Goal: Entertainment & Leisure: Consume media (video, audio)

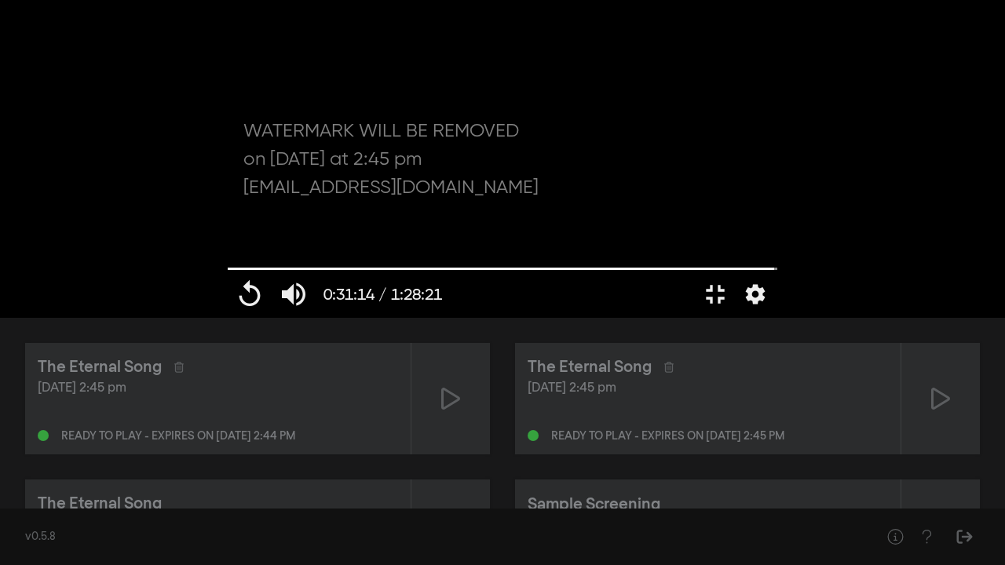
drag, startPoint x: 592, startPoint y: 517, endPoint x: 349, endPoint y: 509, distance: 242.7
click at [349, 274] on input "Seek" at bounding box center [503, 269] width 550 height 9
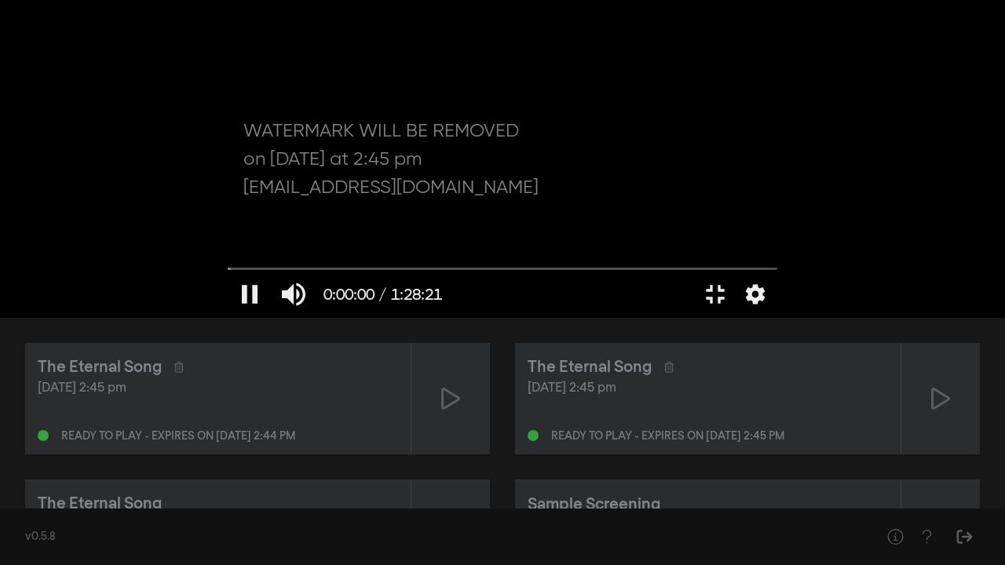
drag, startPoint x: 173, startPoint y: 516, endPoint x: 0, endPoint y: 515, distance: 172.7
click at [228, 274] on input "Seek" at bounding box center [503, 269] width 550 height 9
drag, startPoint x: 116, startPoint y: 517, endPoint x: 0, endPoint y: 512, distance: 116.3
click at [228, 273] on input "Seek" at bounding box center [503, 268] width 550 height 9
click at [450, 318] on div at bounding box center [571, 294] width 243 height 47
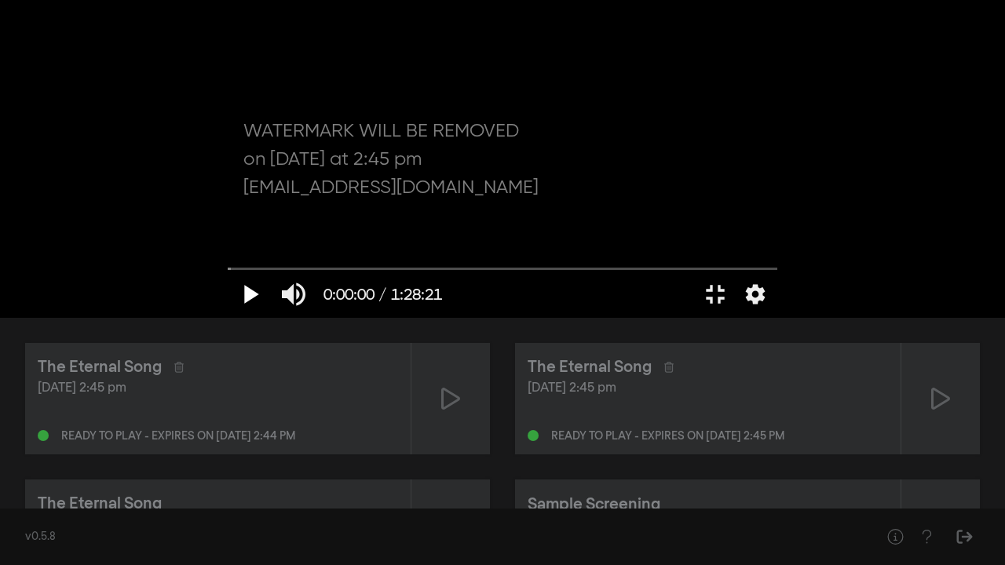
click at [228, 318] on button "play_arrow" at bounding box center [250, 294] width 44 height 47
click at [450, 318] on div at bounding box center [571, 294] width 243 height 47
click at [785, 318] on div at bounding box center [502, 159] width 565 height 318
drag, startPoint x: 14, startPoint y: 513, endPoint x: 0, endPoint y: 515, distance: 14.3
click at [228, 274] on input "Seek" at bounding box center [503, 269] width 550 height 9
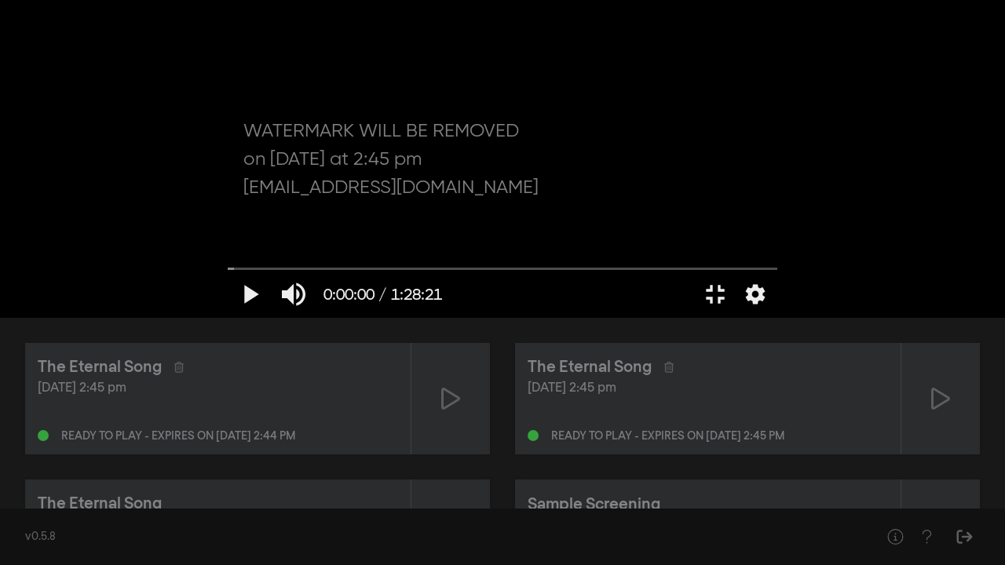
click at [450, 318] on div at bounding box center [571, 294] width 243 height 47
click at [737, 318] on button "fullscreen_exit" at bounding box center [715, 294] width 44 height 47
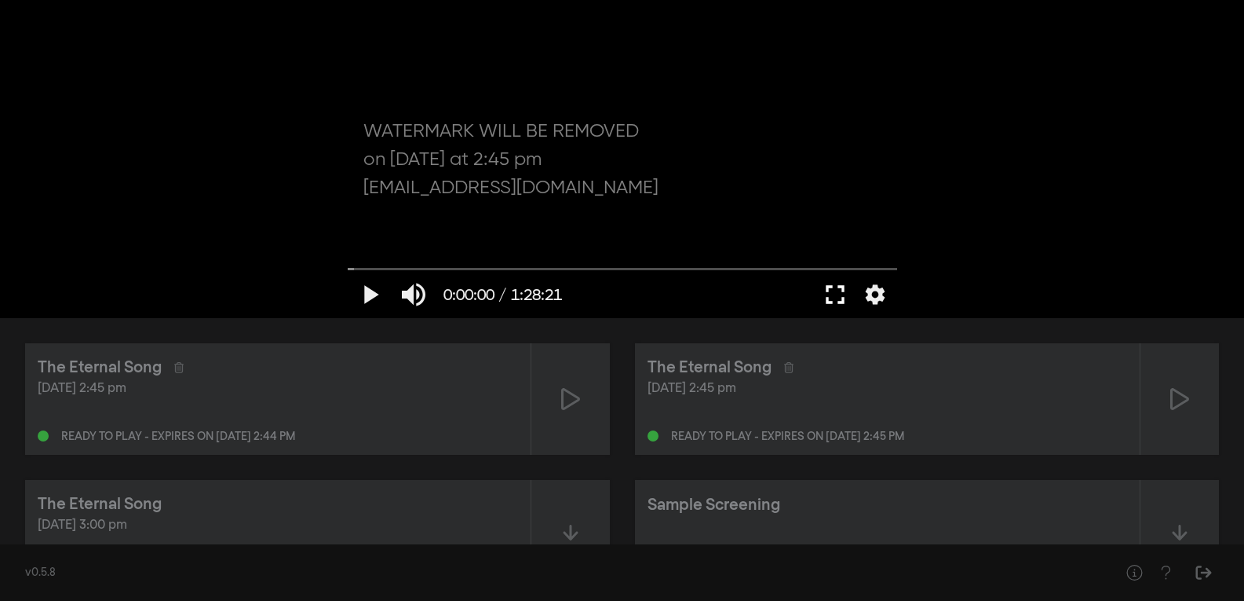
drag, startPoint x: 820, startPoint y: 298, endPoint x: 820, endPoint y: 367, distance: 68.3
click at [820, 298] on button "fullscreen" at bounding box center [835, 294] width 44 height 47
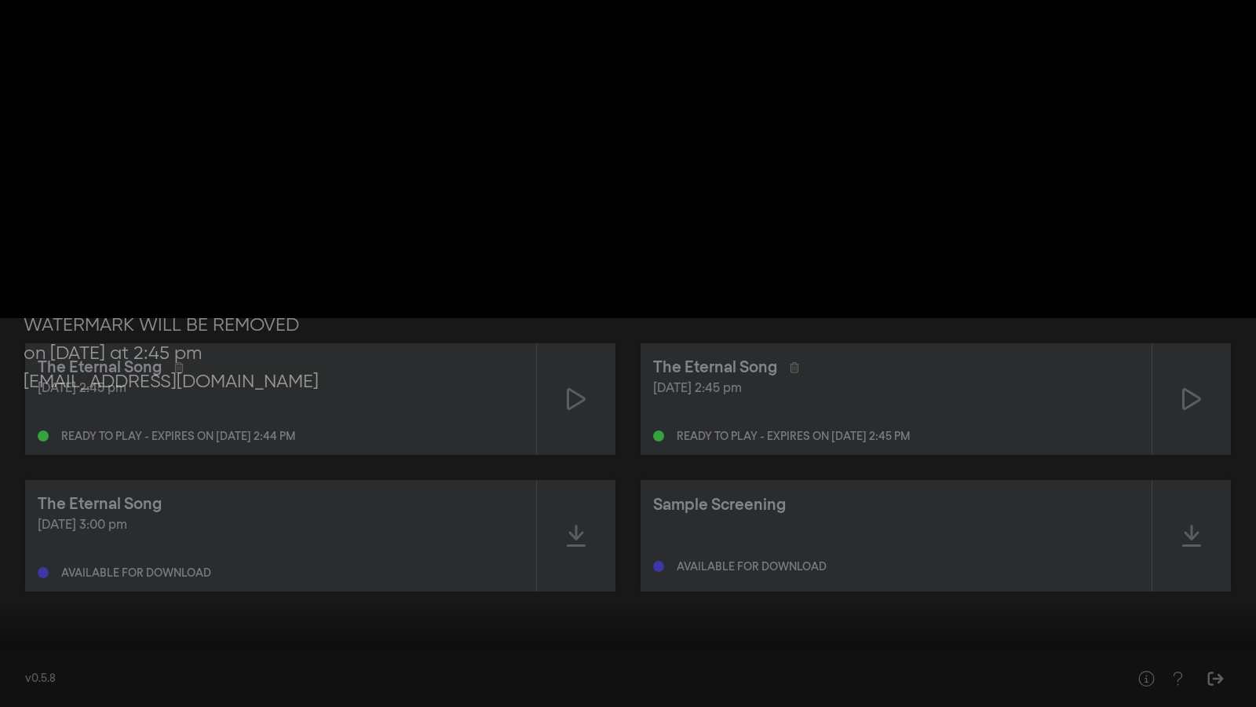
click at [24, 564] on button "play_arrow" at bounding box center [30, 682] width 44 height 47
click at [1004, 564] on button "fullscreen_exit" at bounding box center [1186, 682] width 44 height 47
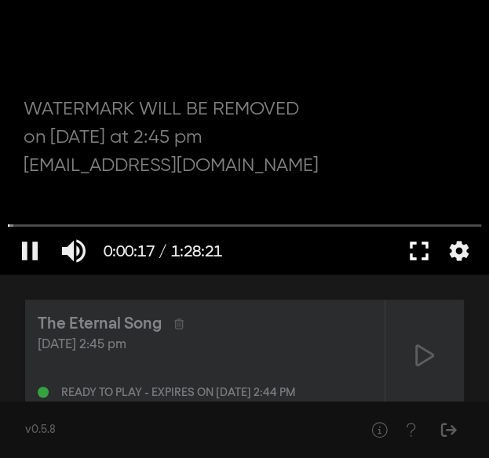
click at [415, 242] on button "fullscreen" at bounding box center [419, 251] width 44 height 47
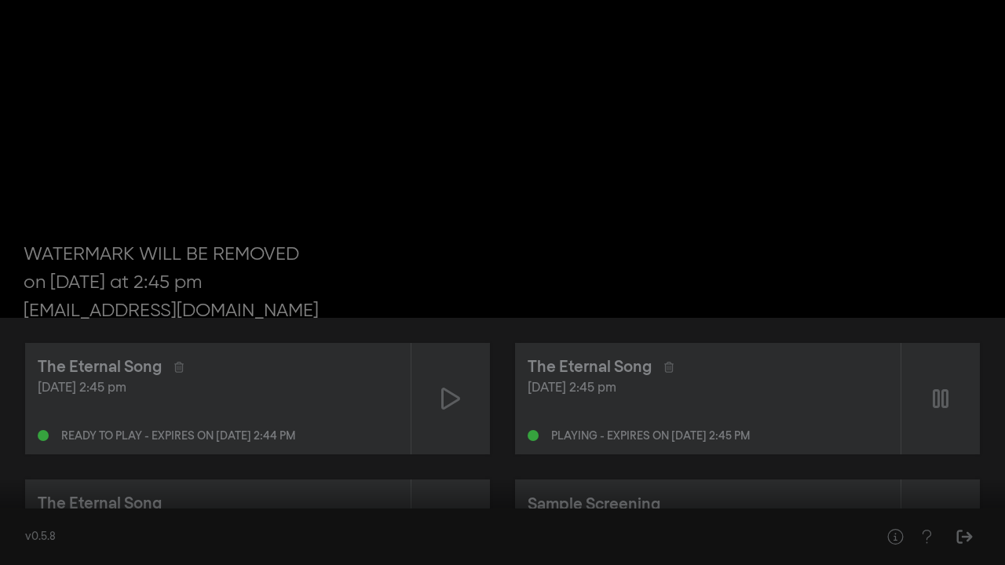
click at [945, 540] on button "fullscreen_exit" at bounding box center [935, 541] width 44 height 47
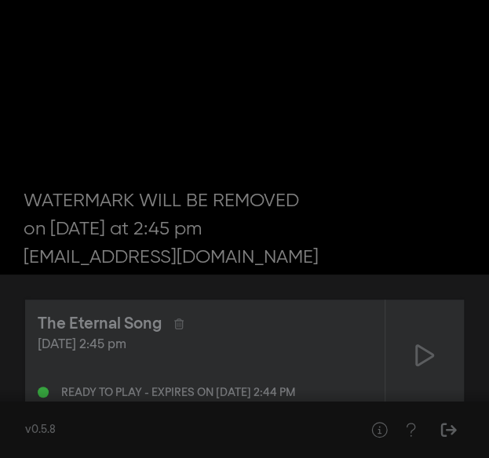
type input "190.210829"
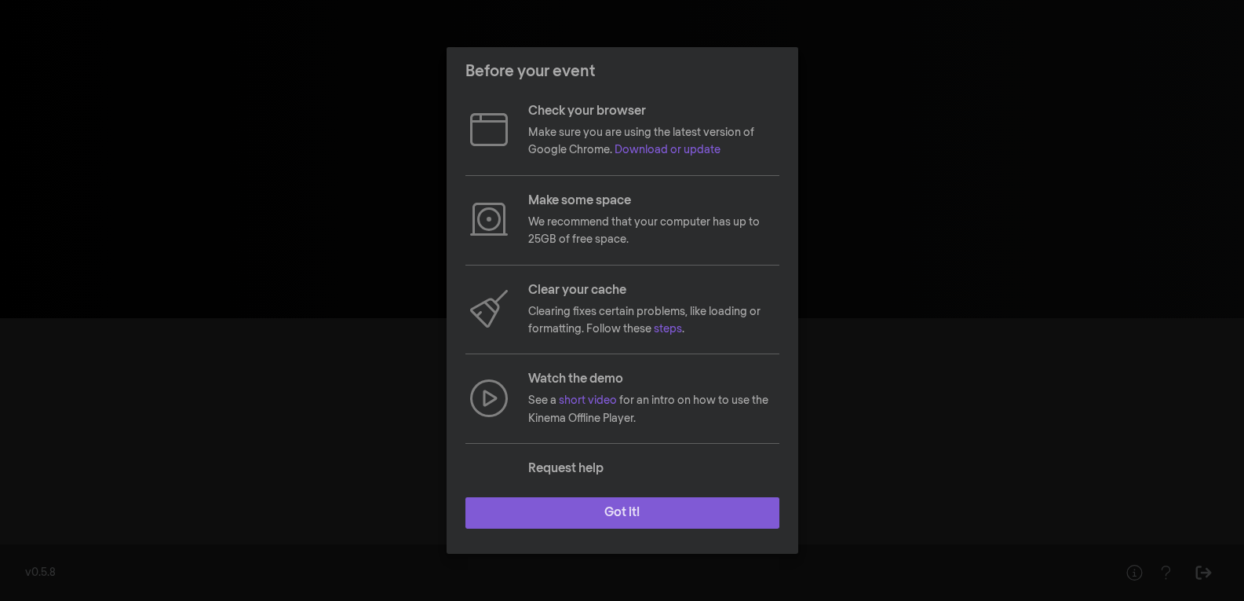
click at [590, 509] on button "Got it!" at bounding box center [623, 512] width 314 height 31
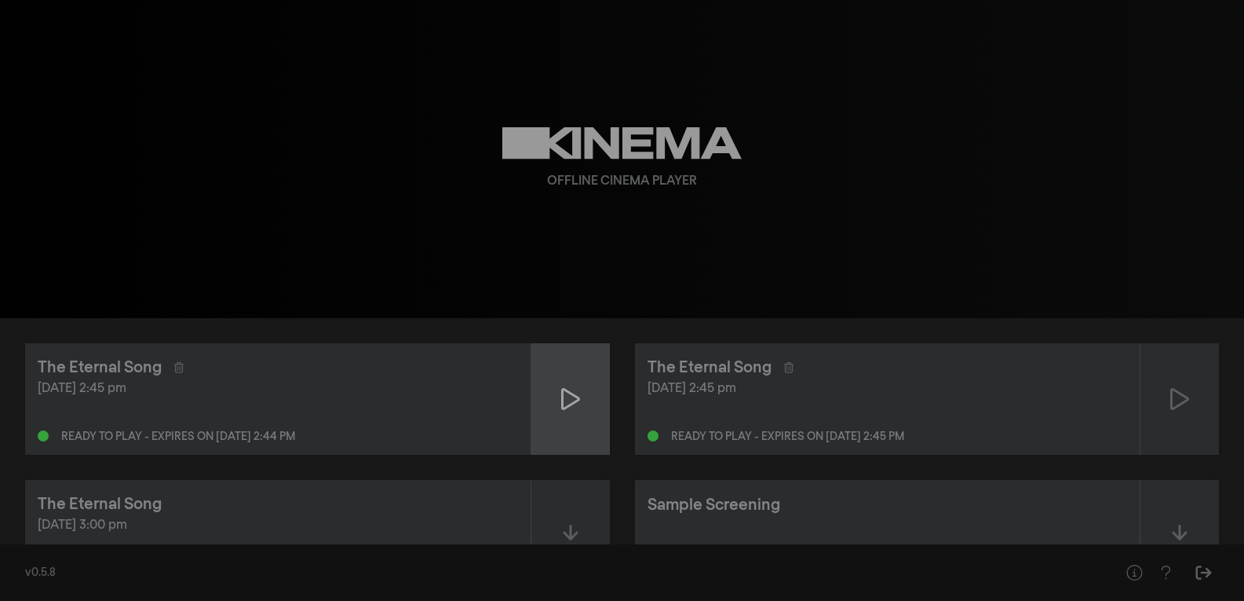
click at [579, 385] on div at bounding box center [570, 398] width 79 height 111
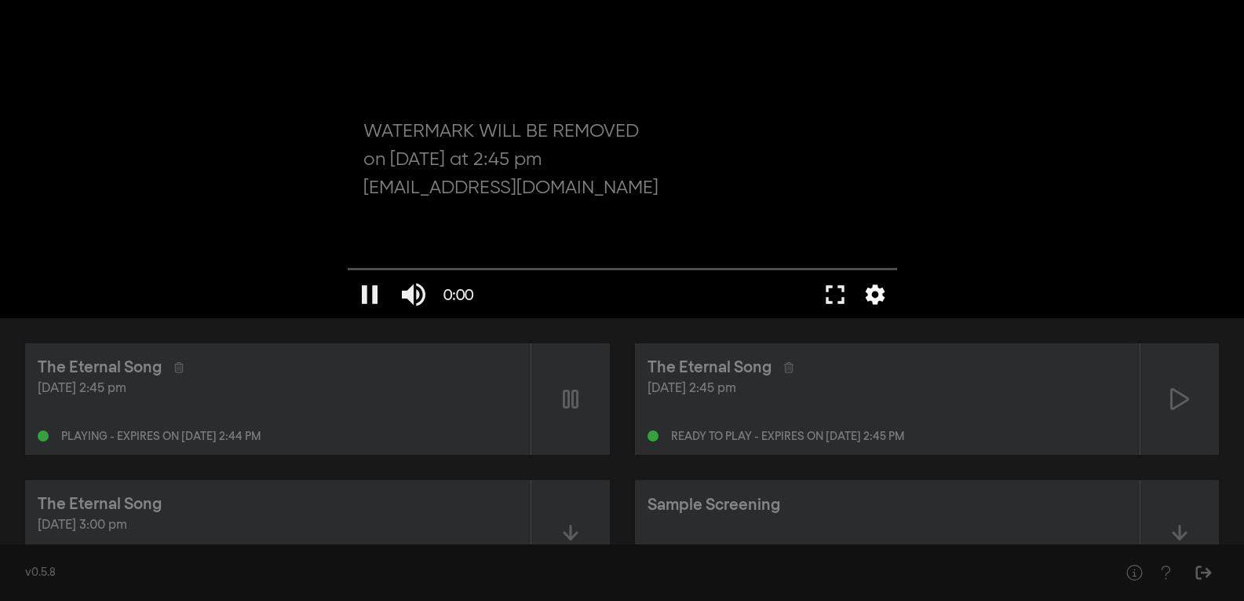
click at [886, 294] on button "settings" at bounding box center [875, 294] width 36 height 47
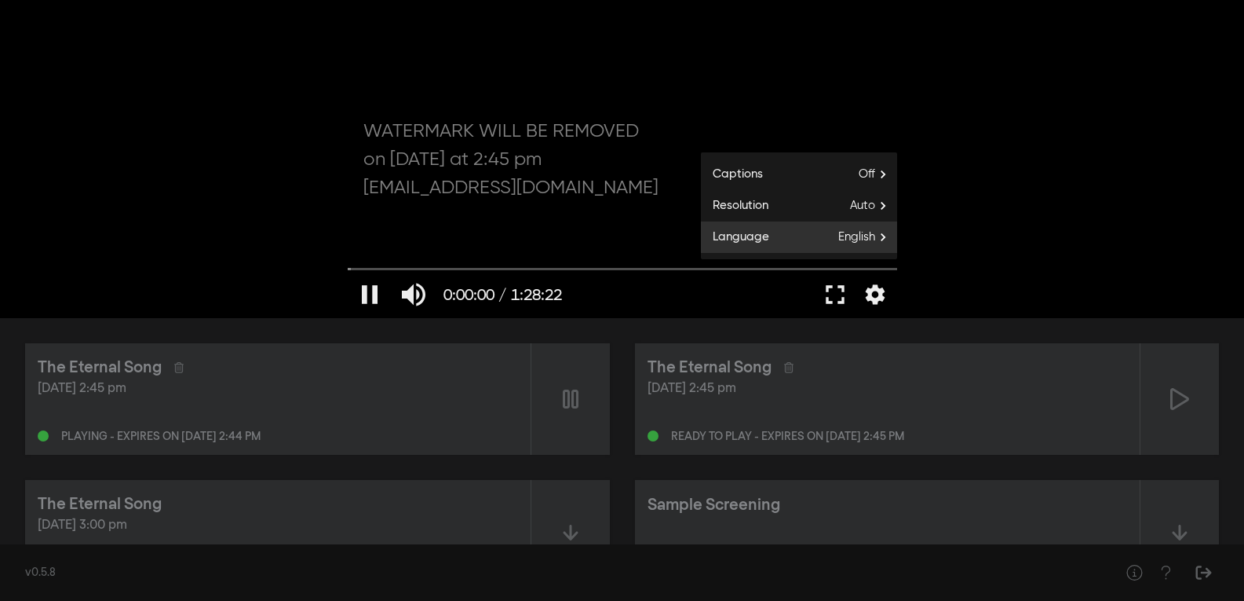
click at [866, 238] on span "English" at bounding box center [867, 237] width 59 height 24
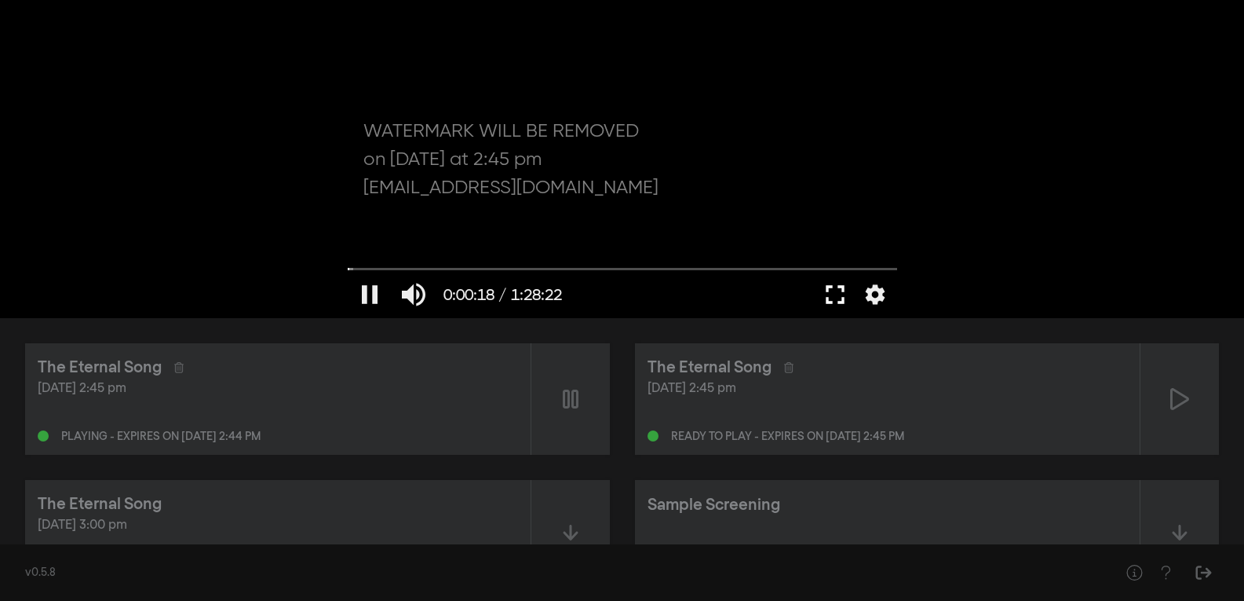
drag, startPoint x: 835, startPoint y: 289, endPoint x: 835, endPoint y: 356, distance: 66.7
click at [835, 287] on button "fullscreen" at bounding box center [835, 294] width 44 height 47
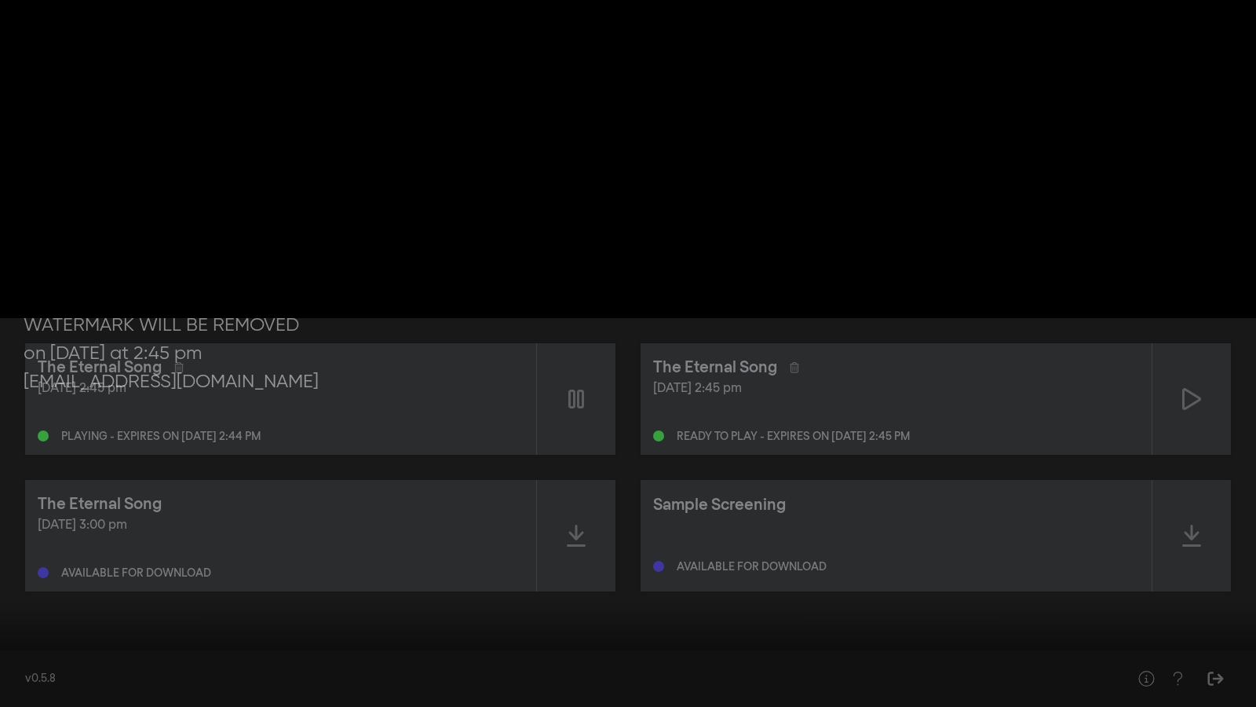
click at [1218, 600] on button "settings" at bounding box center [1226, 682] width 36 height 47
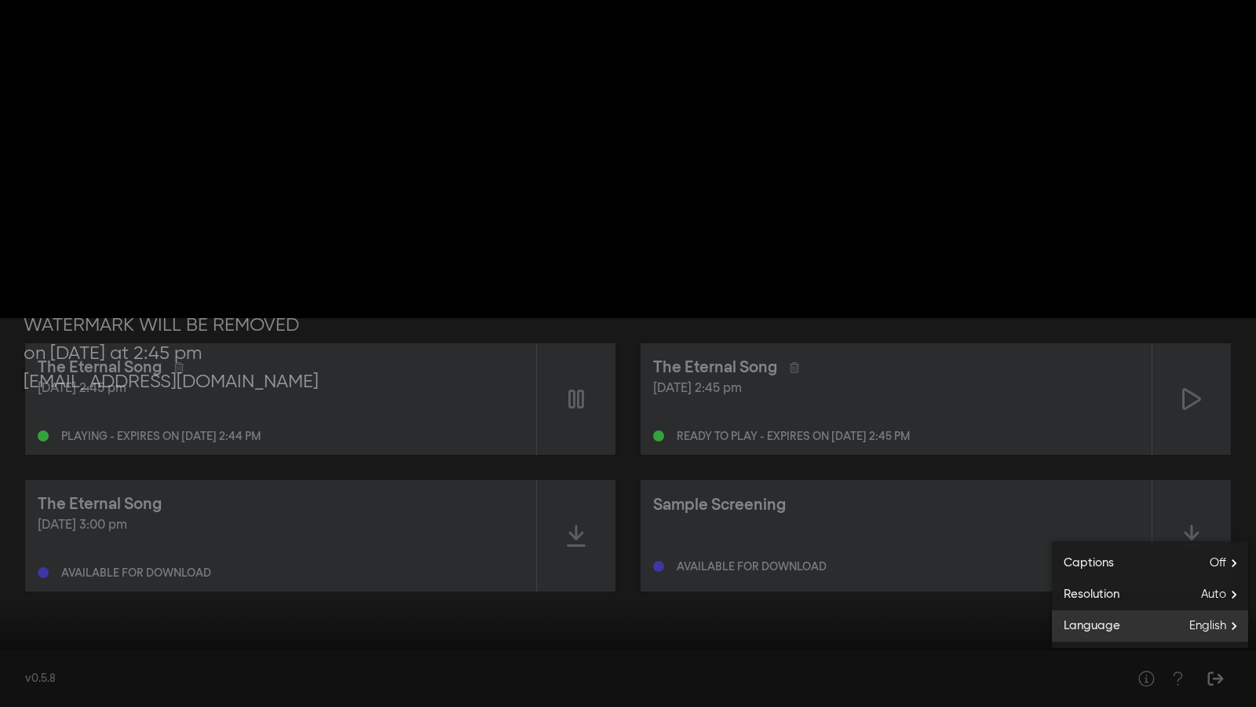
click at [1212, 600] on span "English" at bounding box center [1218, 626] width 59 height 24
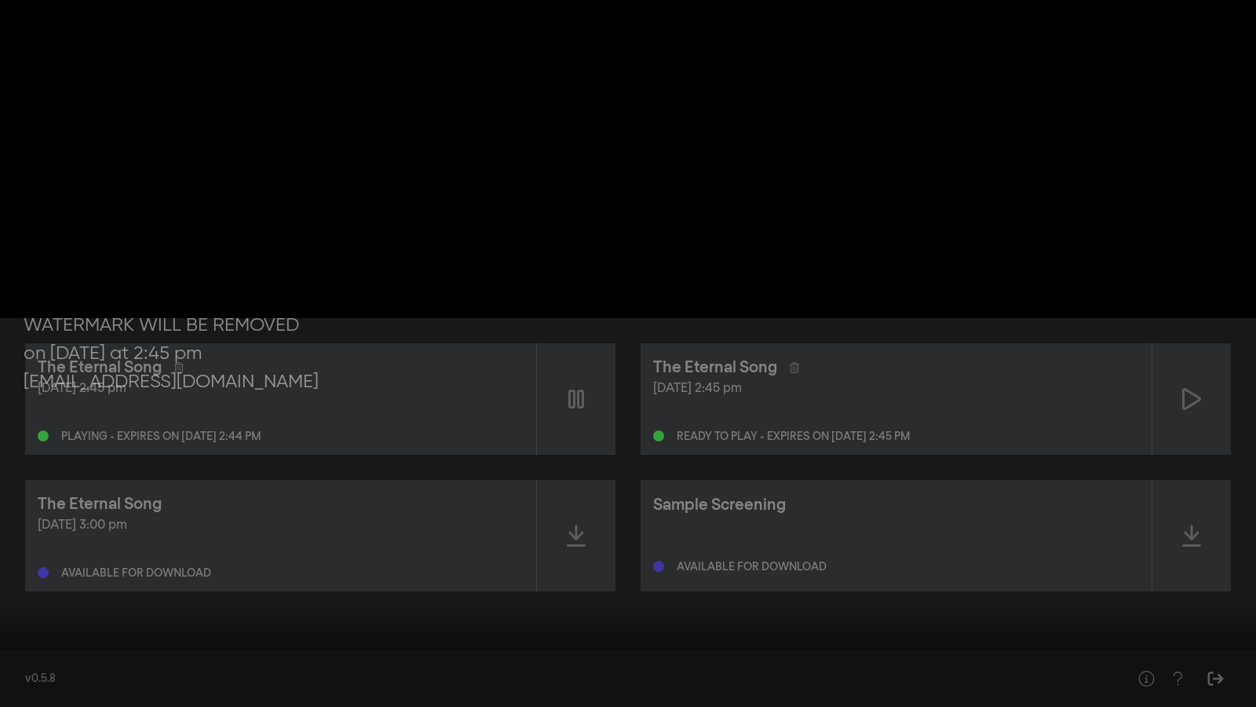
click at [1192, 600] on button "fullscreen_exit" at bounding box center [1186, 682] width 44 height 47
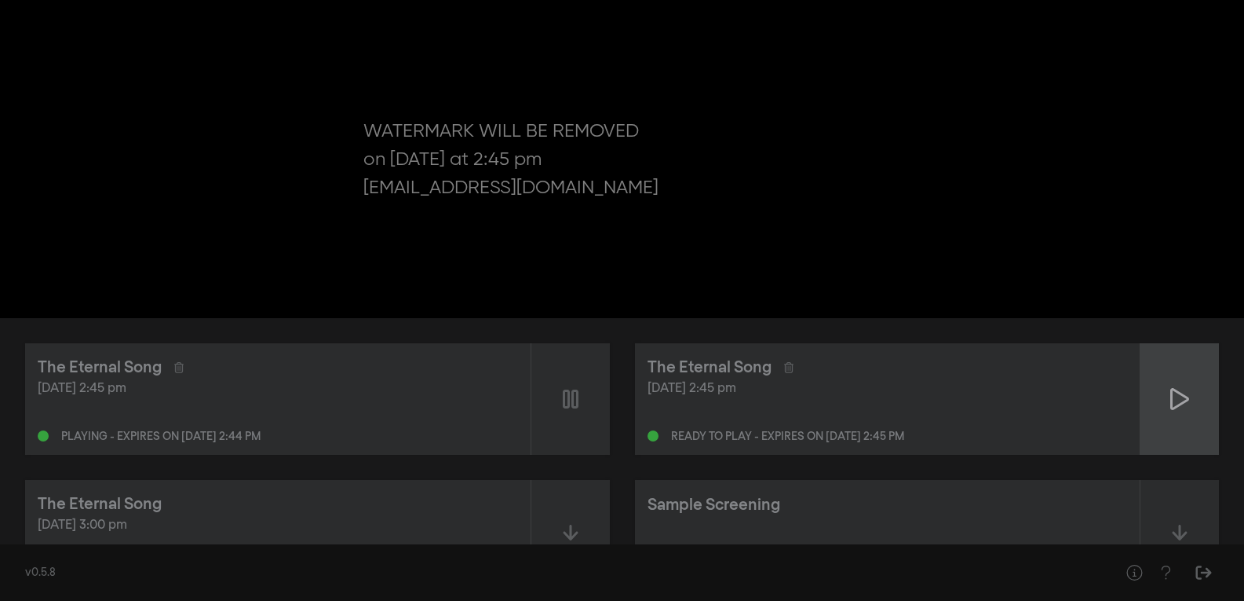
click at [1156, 399] on div at bounding box center [1180, 398] width 79 height 111
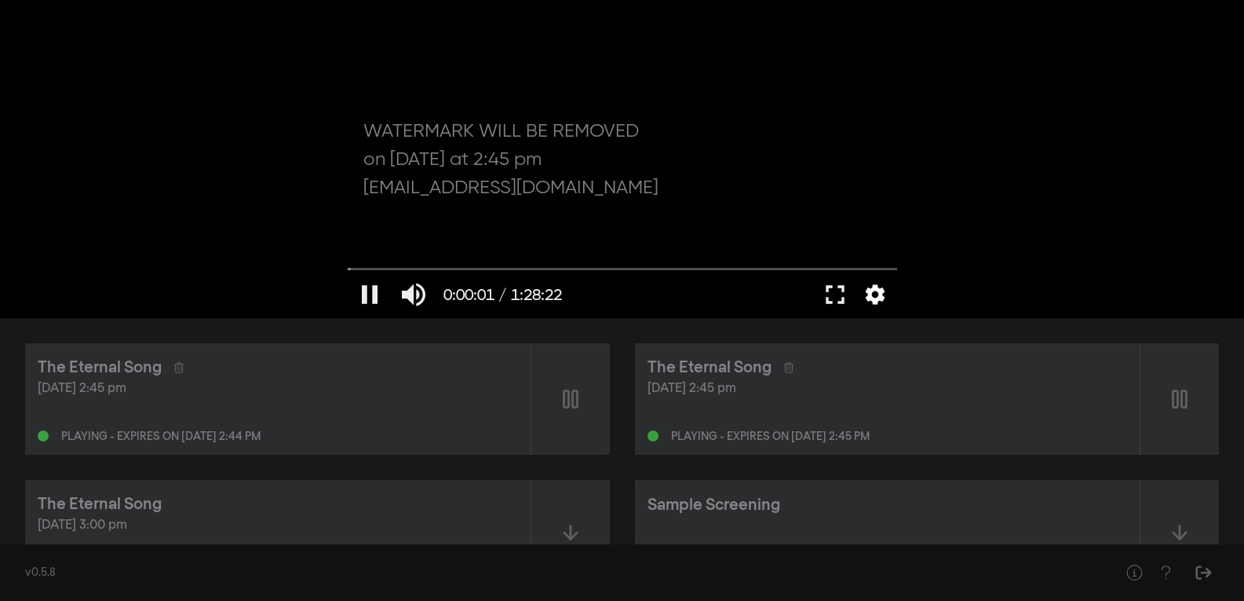
click at [870, 293] on button "settings" at bounding box center [875, 294] width 36 height 47
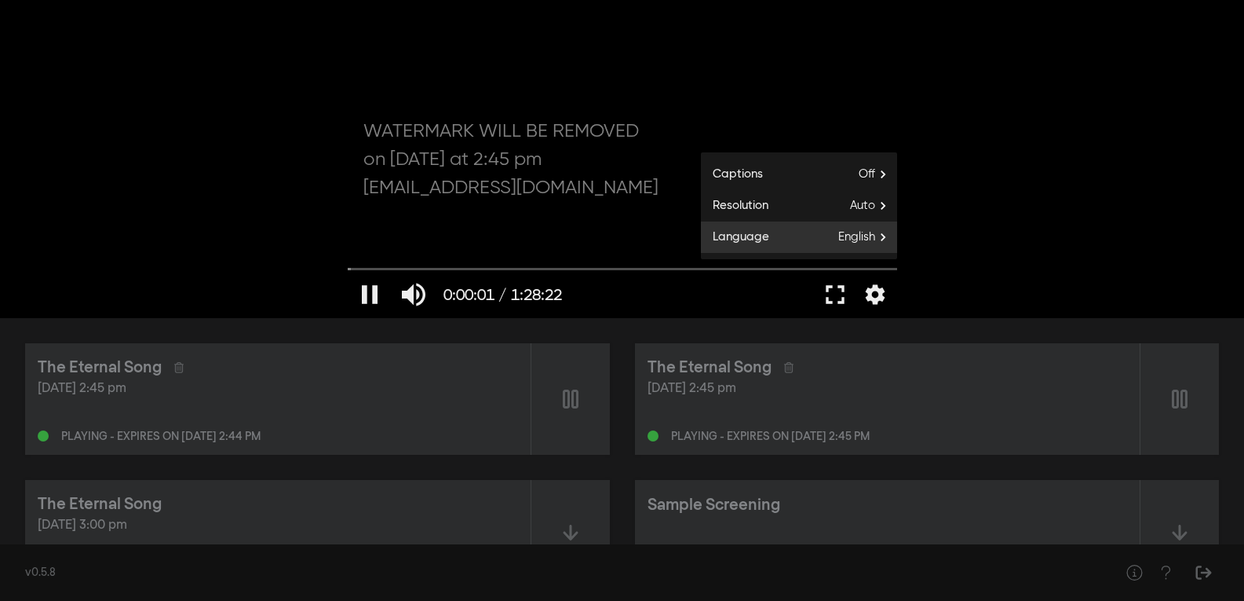
click at [861, 241] on span "English" at bounding box center [867, 237] width 59 height 24
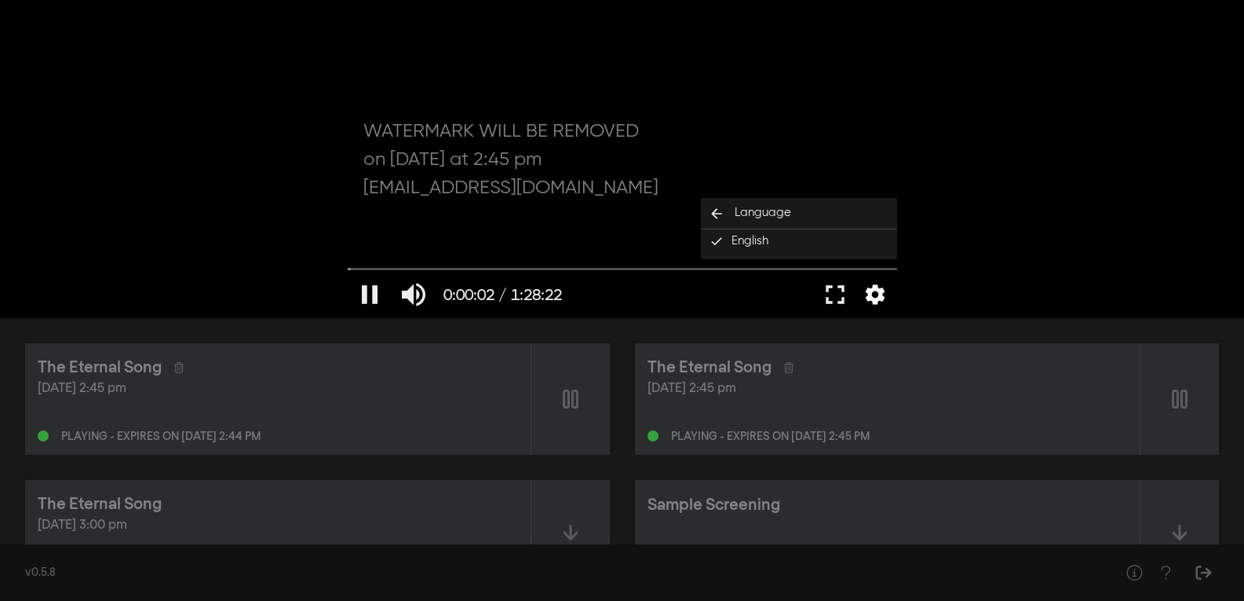
click at [878, 294] on button "settings" at bounding box center [875, 294] width 36 height 47
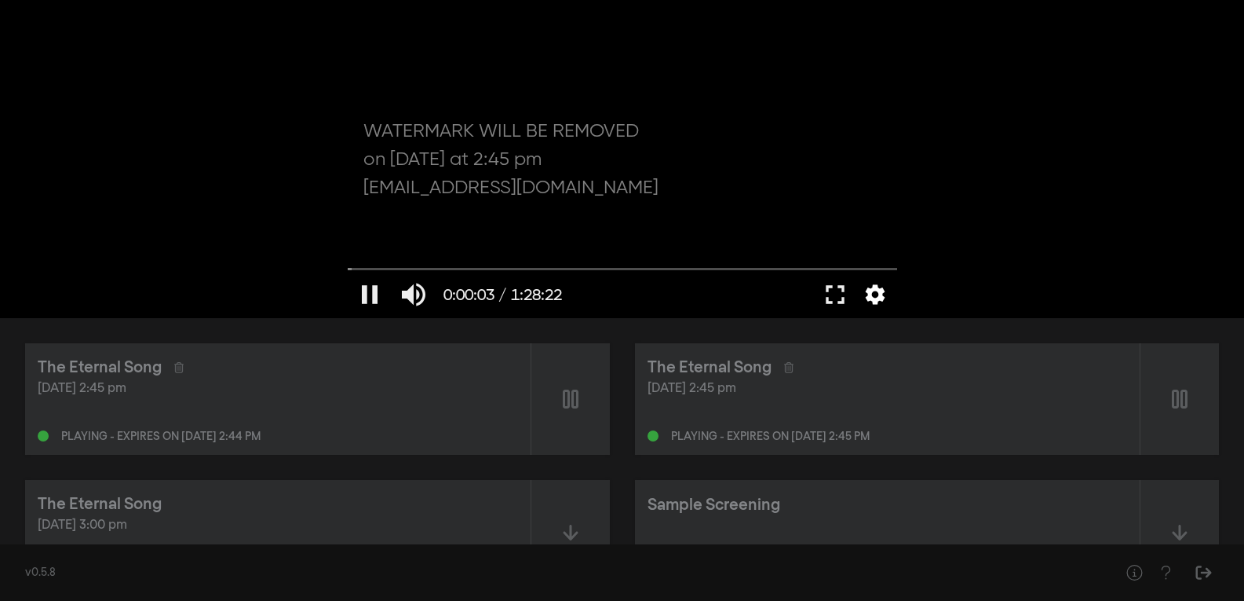
click at [878, 294] on button "settings" at bounding box center [875, 294] width 36 height 47
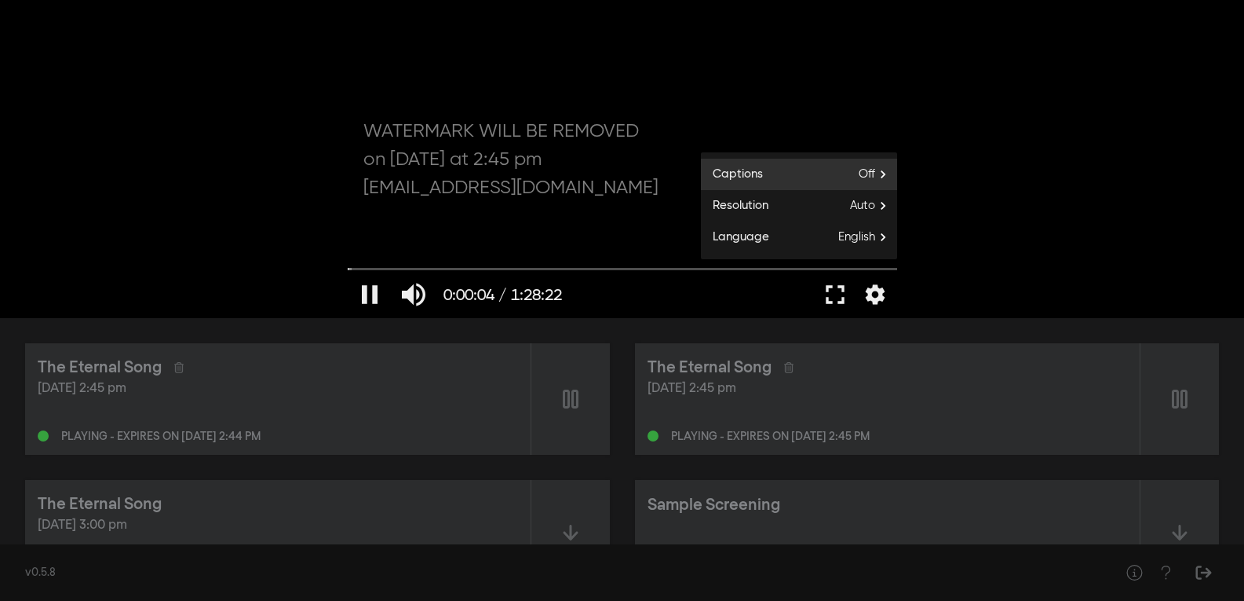
click at [872, 173] on span "Off" at bounding box center [878, 175] width 38 height 24
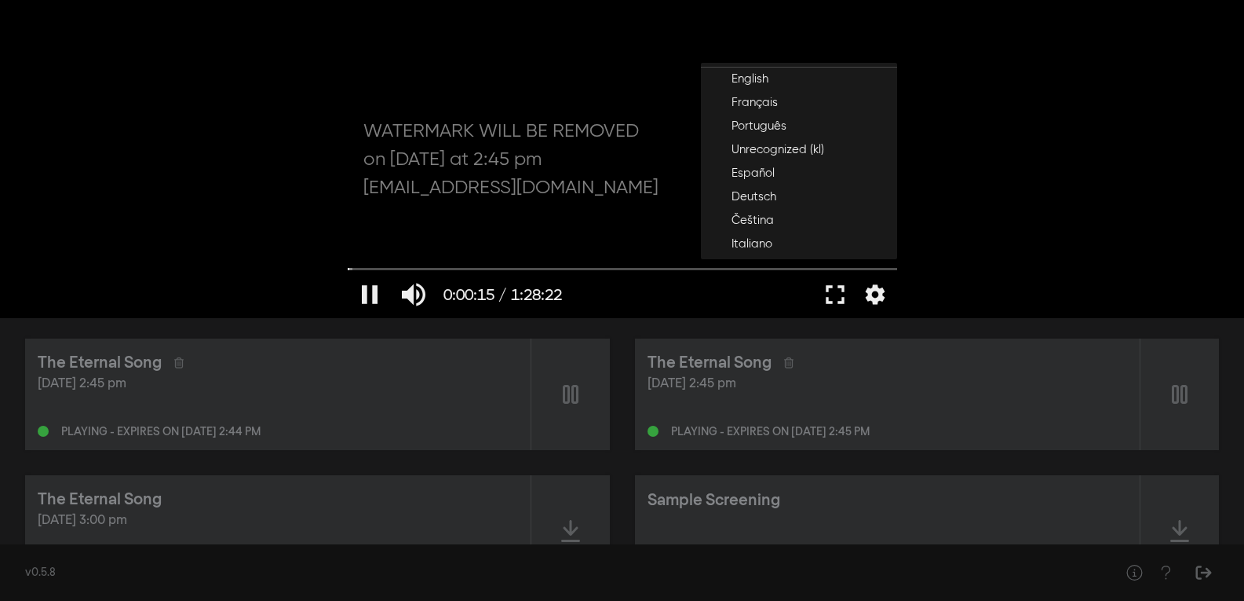
scroll to position [28, 0]
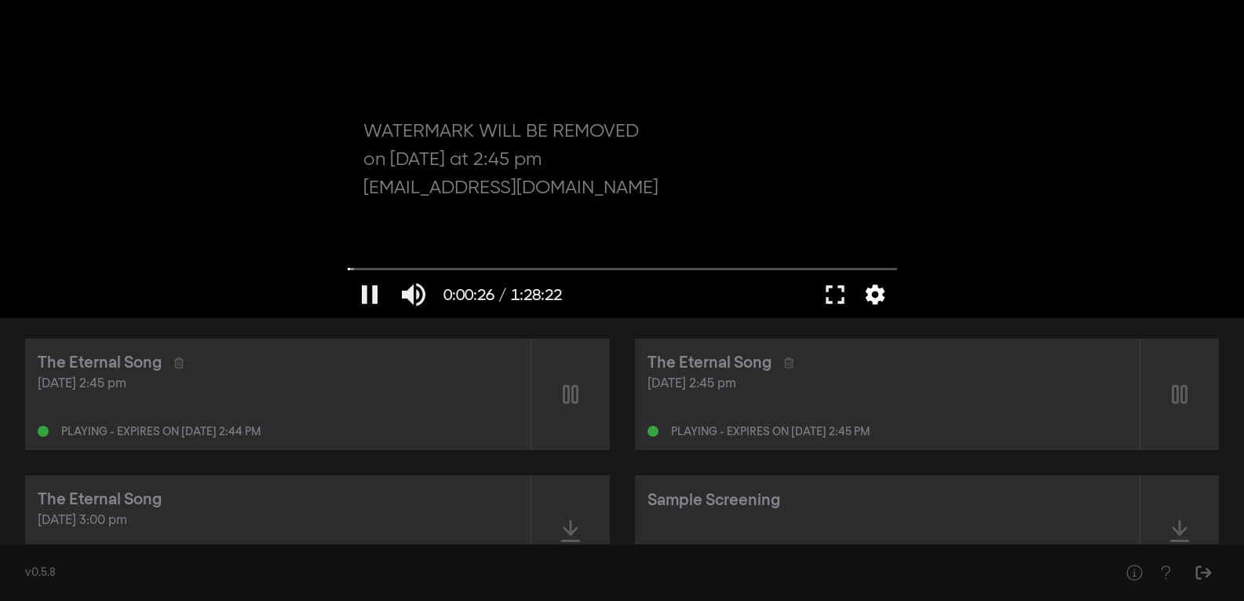
click at [875, 298] on button "settings" at bounding box center [875, 294] width 36 height 47
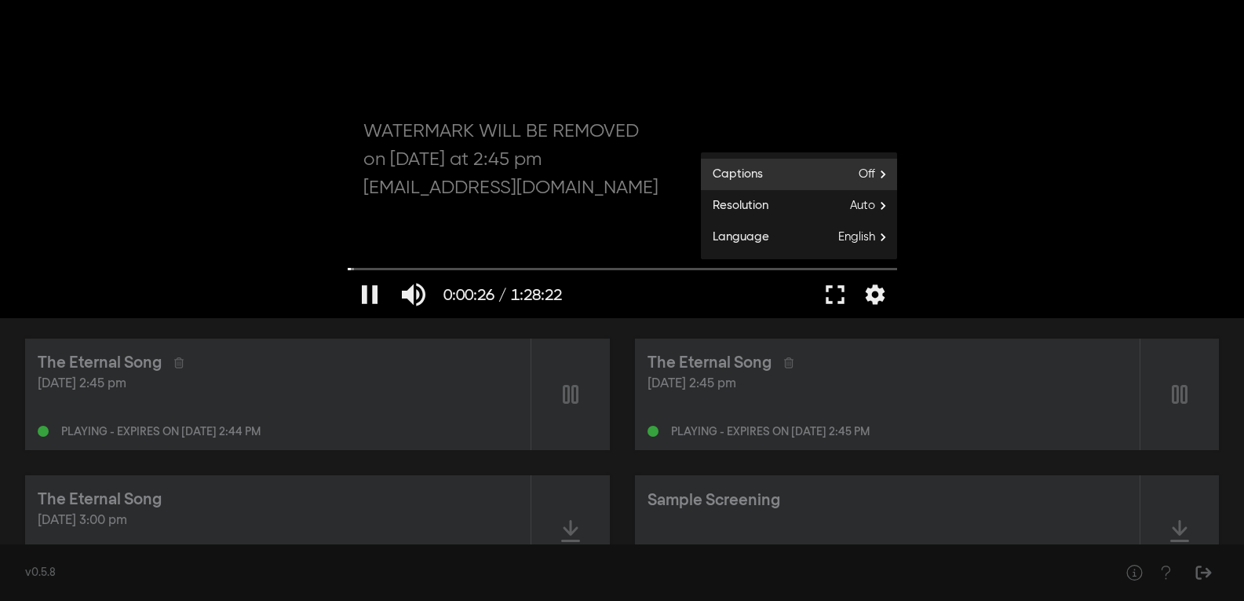
click at [886, 168] on span "Off" at bounding box center [878, 175] width 38 height 24
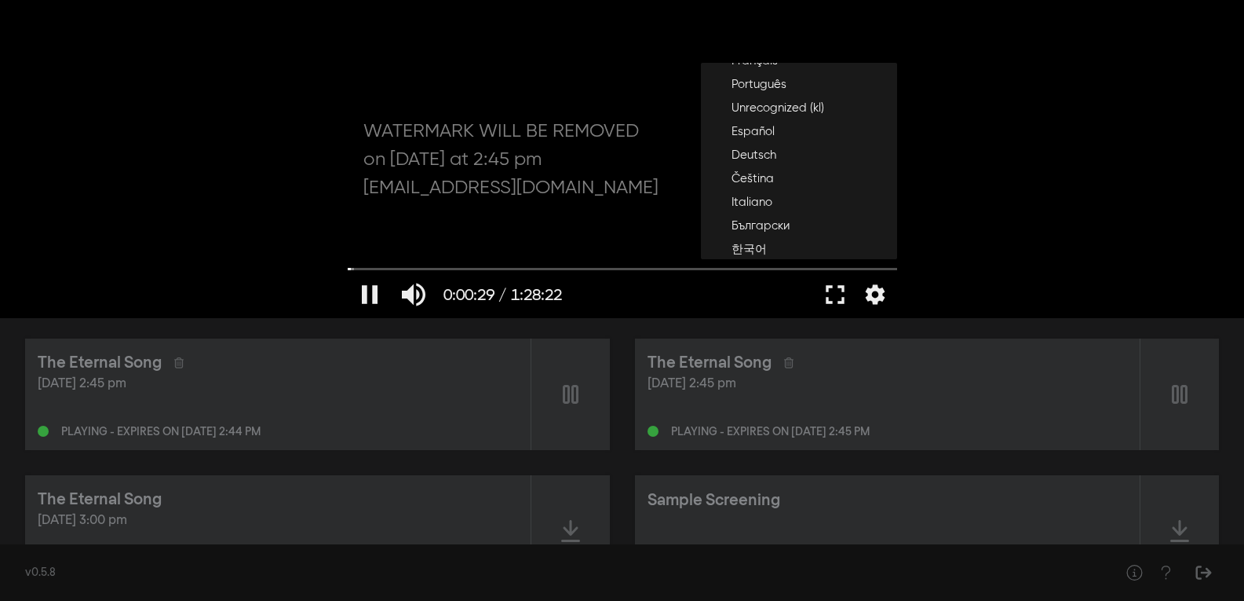
scroll to position [66, 0]
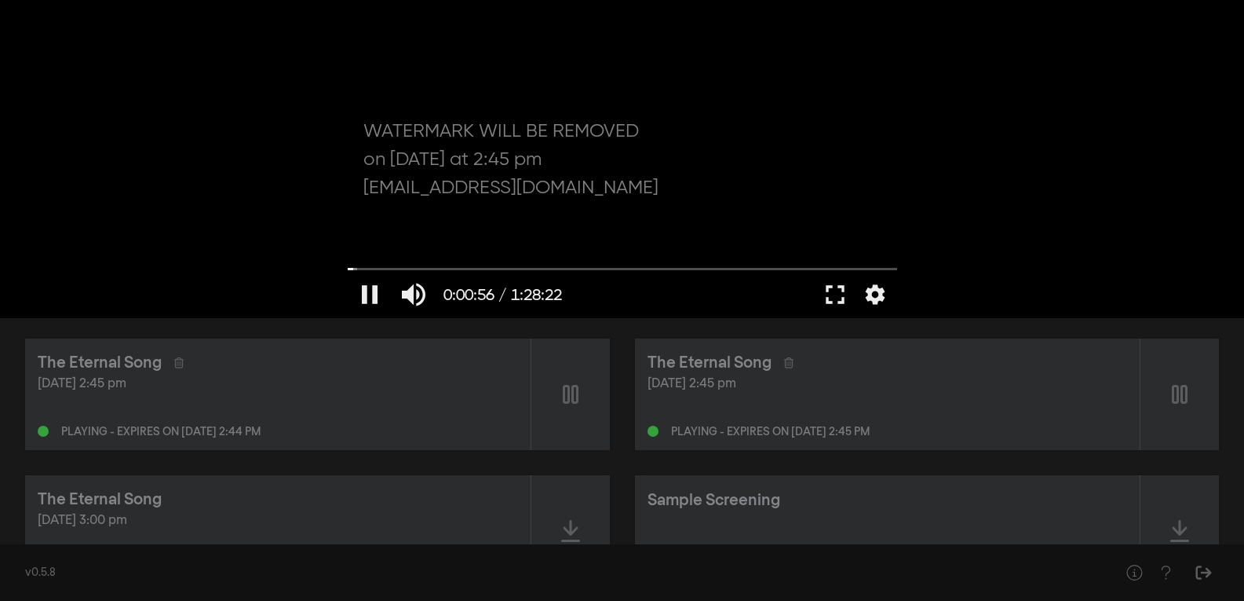
type input "56.619809"
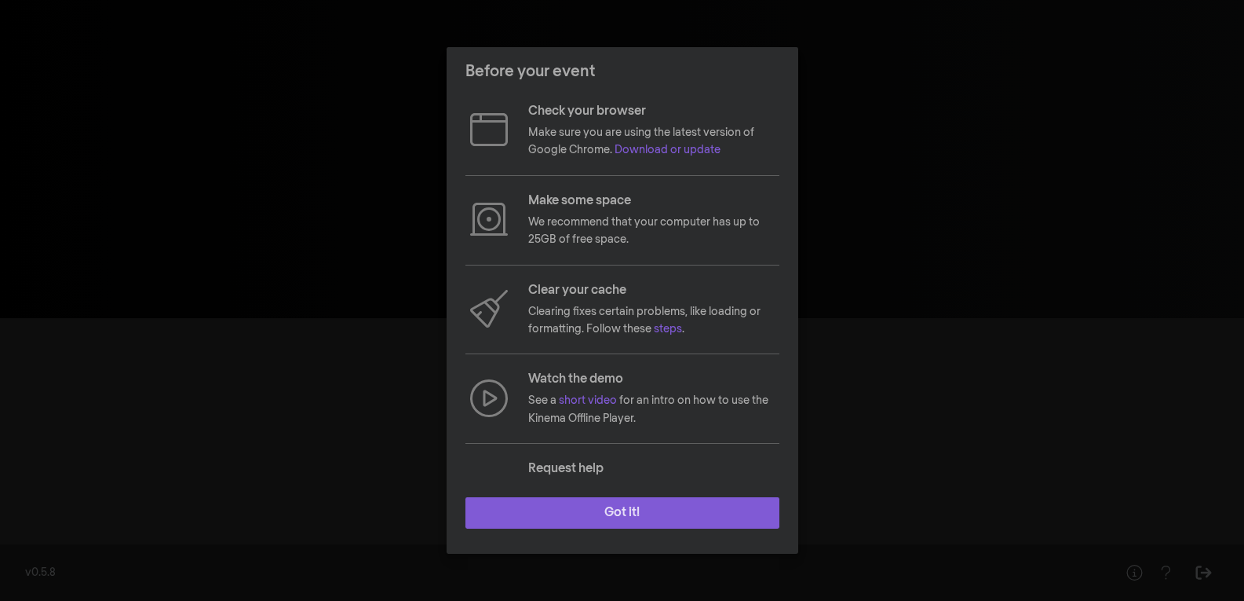
click at [606, 521] on button "Got it!" at bounding box center [623, 512] width 314 height 31
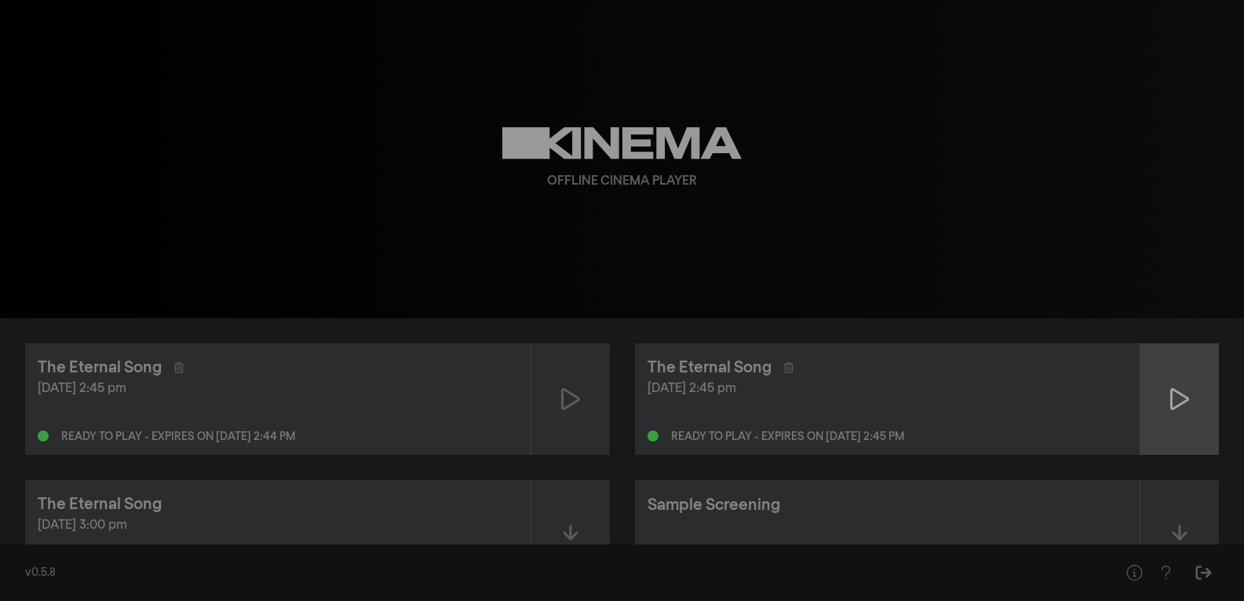
click at [1173, 390] on icon at bounding box center [1180, 399] width 19 height 22
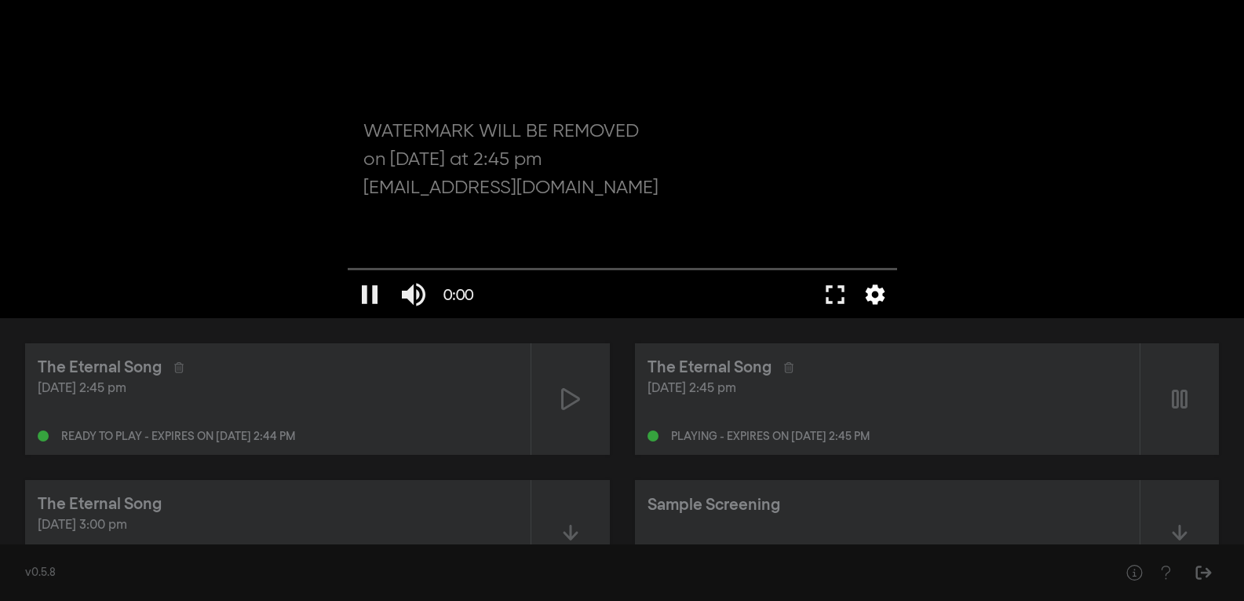
click at [867, 300] on button "settings" at bounding box center [875, 294] width 36 height 47
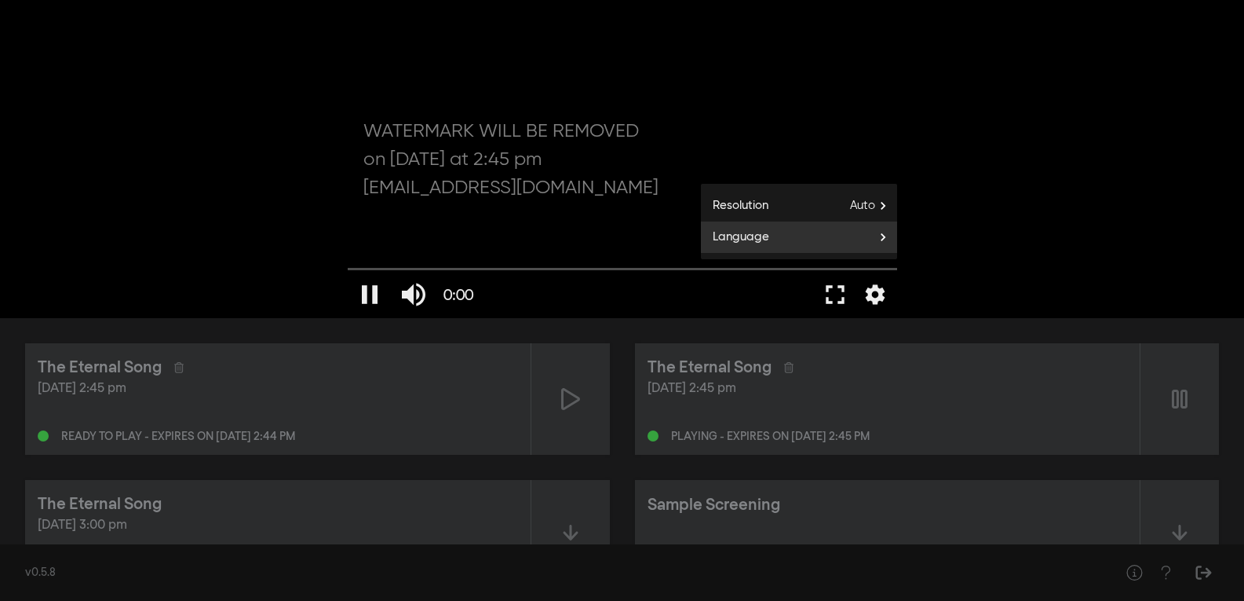
click at [871, 248] on label "Language" at bounding box center [799, 236] width 196 height 31
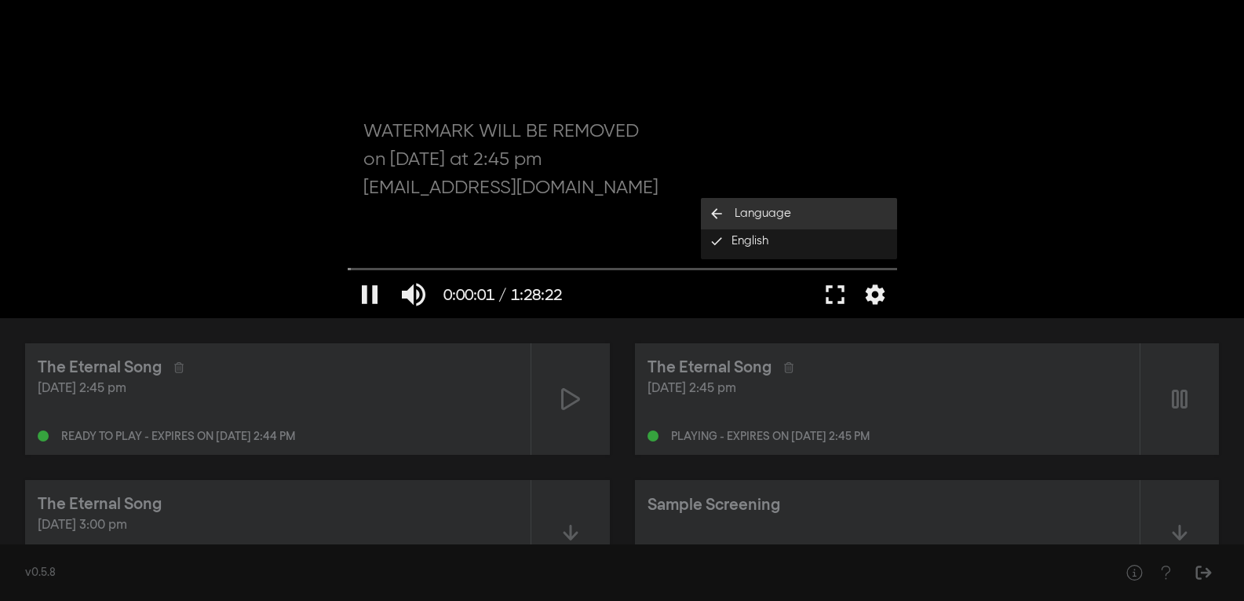
click at [804, 213] on button "arrow_back Language" at bounding box center [799, 213] width 196 height 31
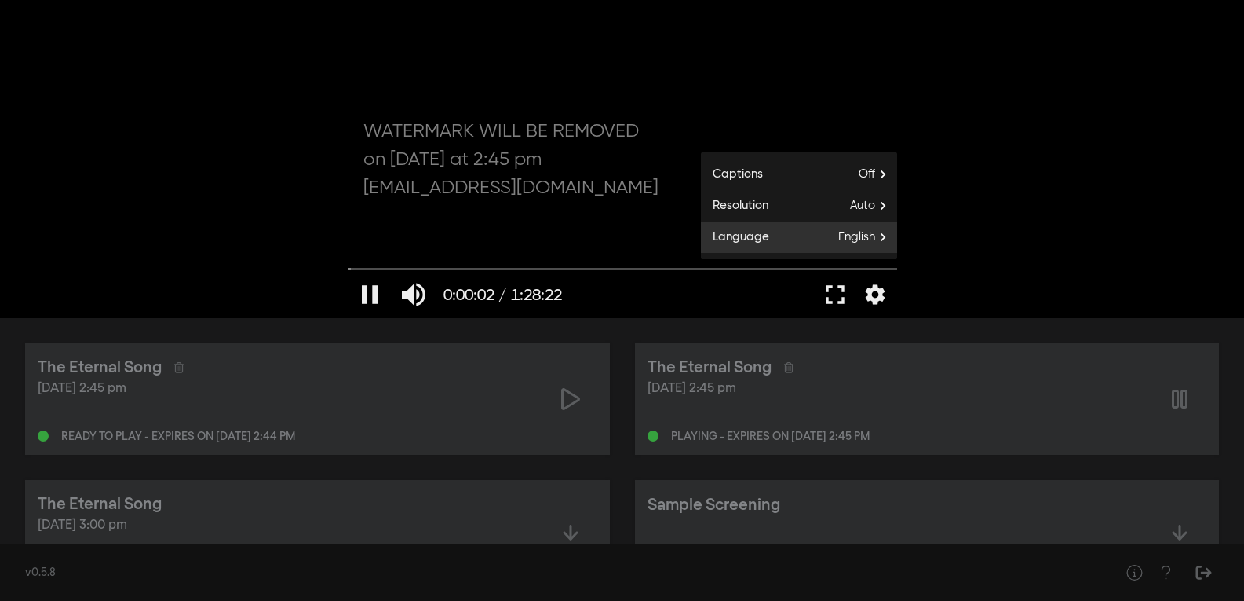
click at [842, 234] on span "English" at bounding box center [867, 237] width 59 height 24
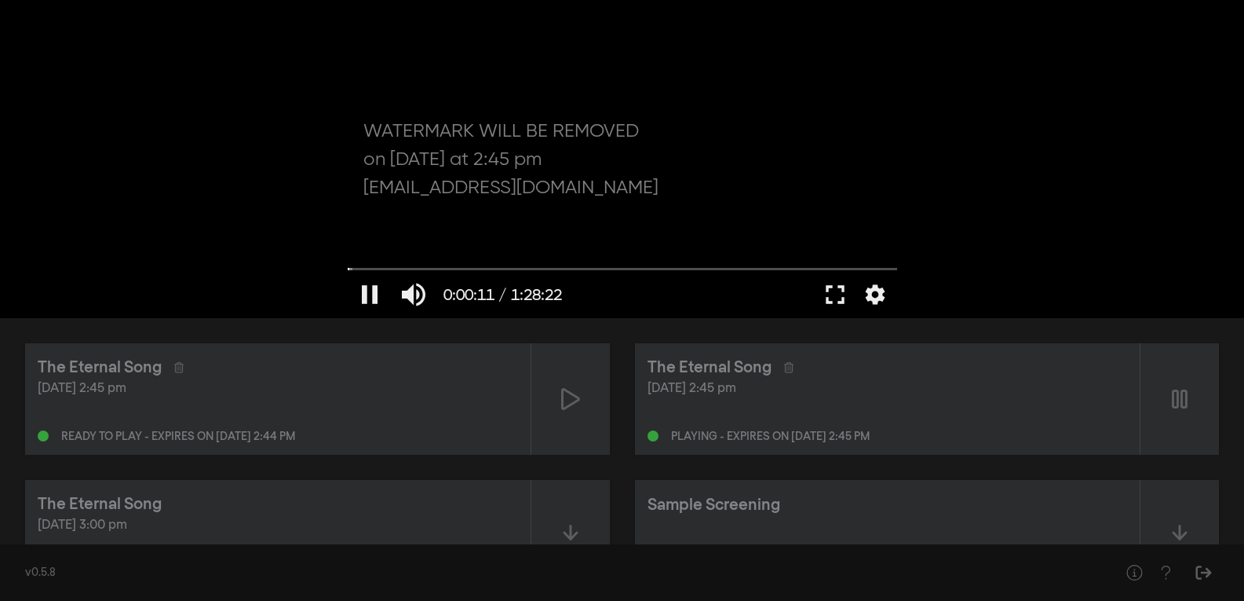
type input "11.706625"
